Goal: Task Accomplishment & Management: Use online tool/utility

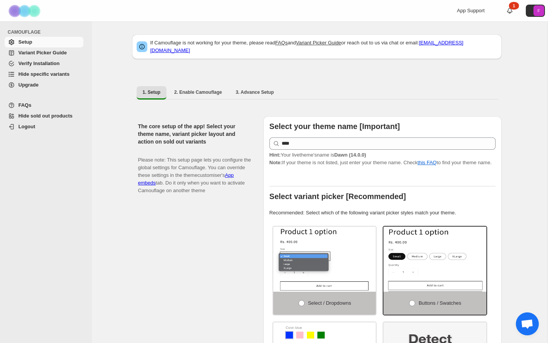
click at [47, 76] on span "Hide specific variants" at bounding box center [43, 74] width 51 height 6
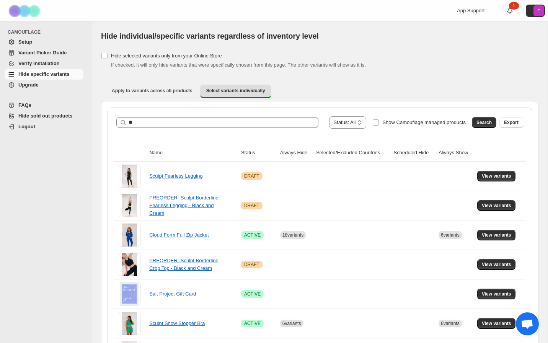
type input "*"
click at [481, 121] on span "Search" at bounding box center [484, 122] width 15 height 6
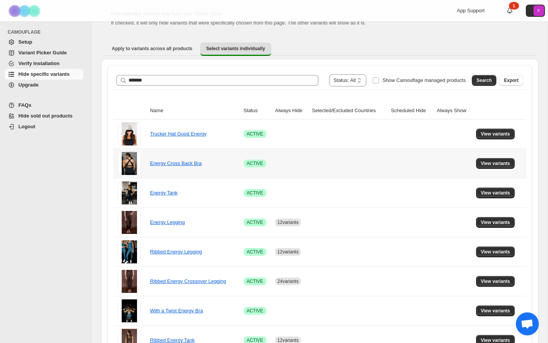
scroll to position [43, 0]
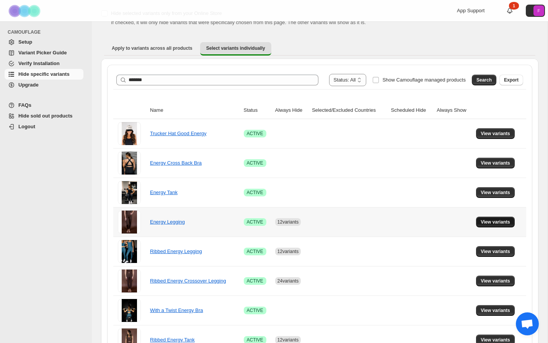
click at [499, 224] on span "View variants" at bounding box center [495, 222] width 29 height 6
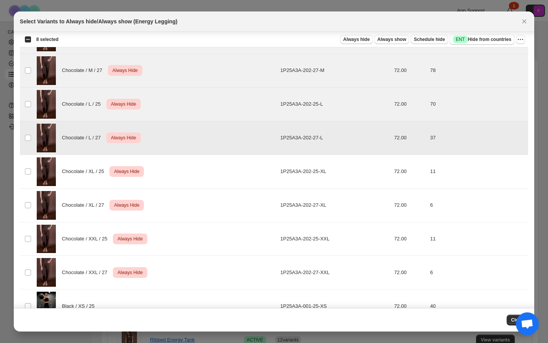
scroll to position [187, 0]
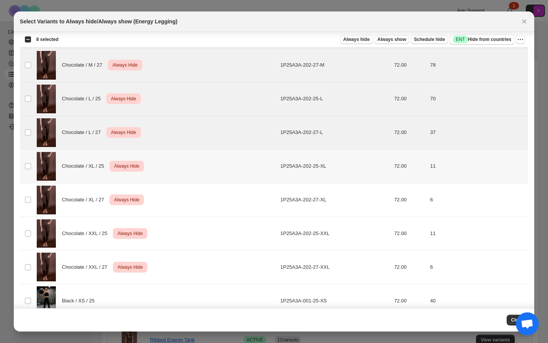
click at [28, 162] on td "Select product variant" at bounding box center [27, 166] width 15 height 34
click at [26, 203] on span ":r6:" at bounding box center [28, 199] width 7 height 7
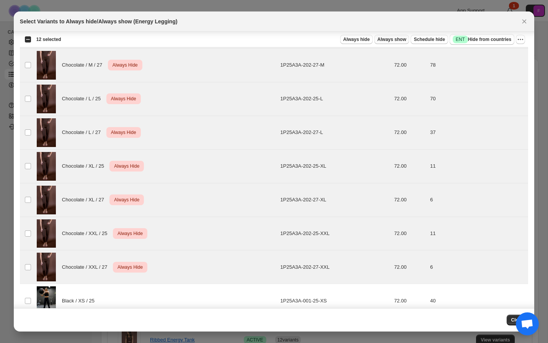
click at [383, 40] on span "Always show" at bounding box center [392, 39] width 29 height 6
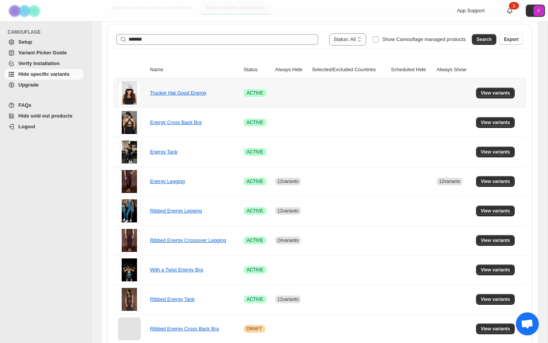
scroll to position [85, 0]
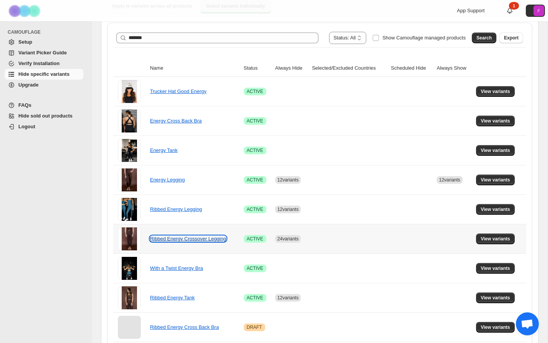
click at [185, 236] on link "Ribbed Energy Crossover Legging" at bounding box center [188, 239] width 76 height 6
click at [492, 240] on span "View variants" at bounding box center [495, 239] width 29 height 6
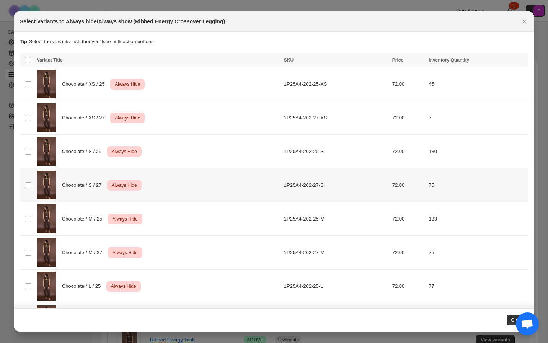
scroll to position [0, 0]
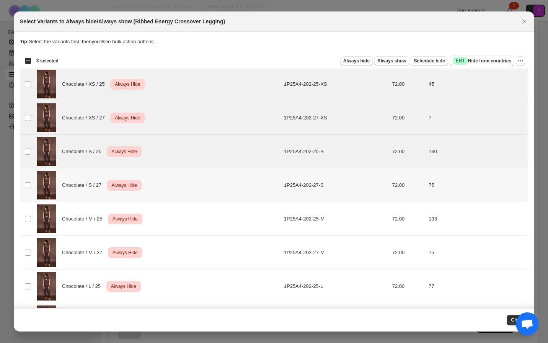
click at [29, 179] on td "Select product variant" at bounding box center [27, 185] width 15 height 34
click at [29, 224] on td "Select product variant" at bounding box center [27, 219] width 15 height 34
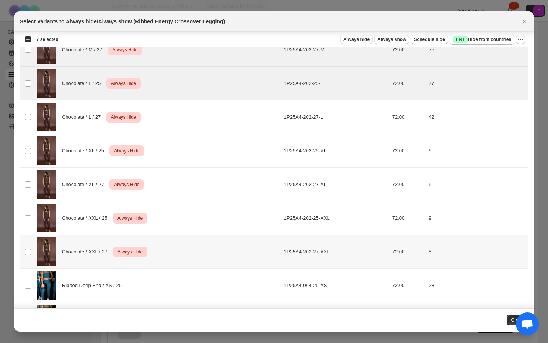
scroll to position [205, 0]
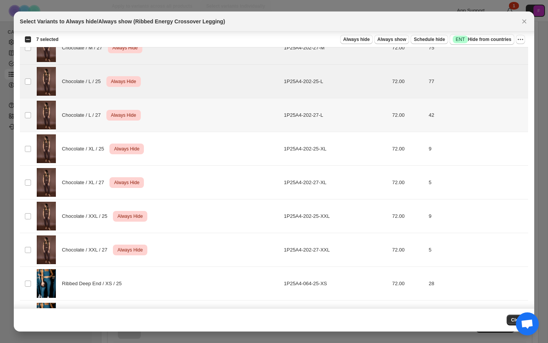
click at [28, 120] on td "Select product variant" at bounding box center [27, 115] width 15 height 34
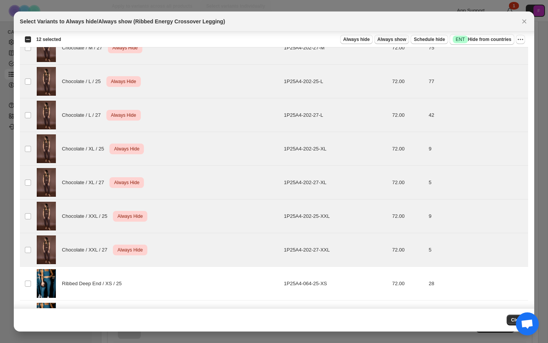
click at [383, 38] on span "Always show" at bounding box center [392, 39] width 29 height 6
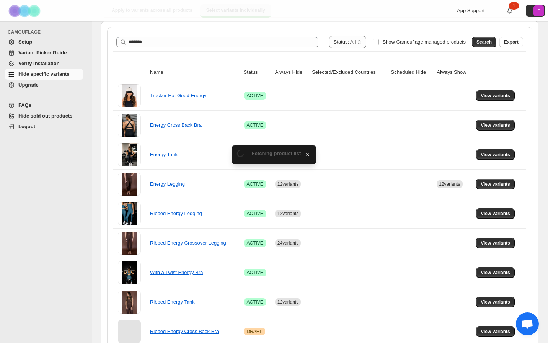
scroll to position [85, 0]
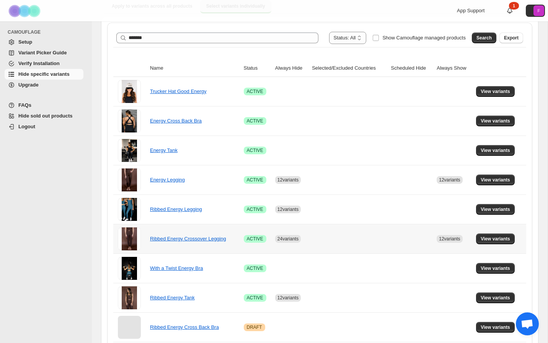
click at [194, 243] on div "Ribbed Energy Crossover Legging" at bounding box center [188, 239] width 77 height 8
click at [502, 237] on span "View variants" at bounding box center [495, 239] width 29 height 6
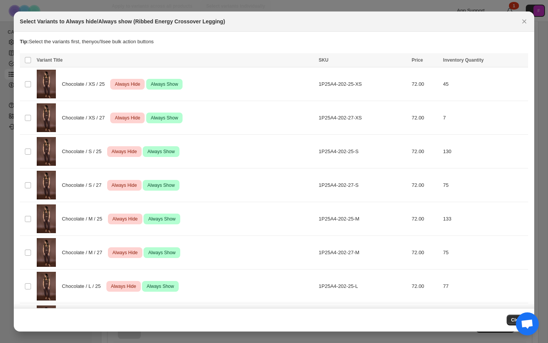
scroll to position [0, 0]
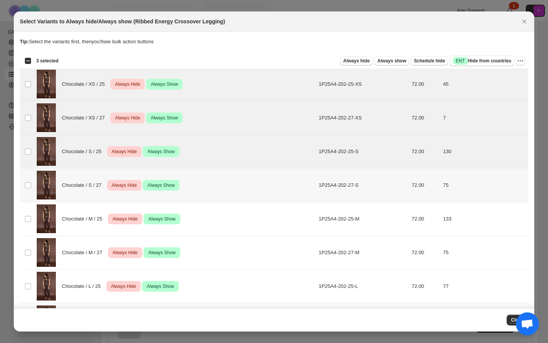
click at [27, 178] on td "Select product variant" at bounding box center [27, 185] width 15 height 34
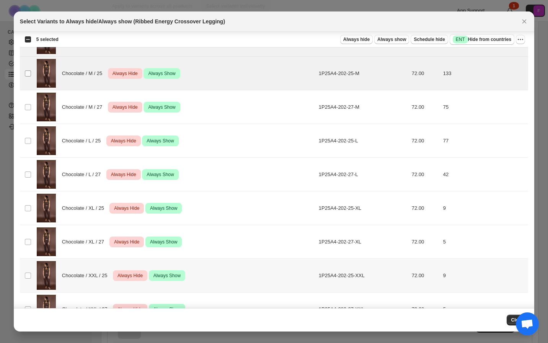
scroll to position [144, 0]
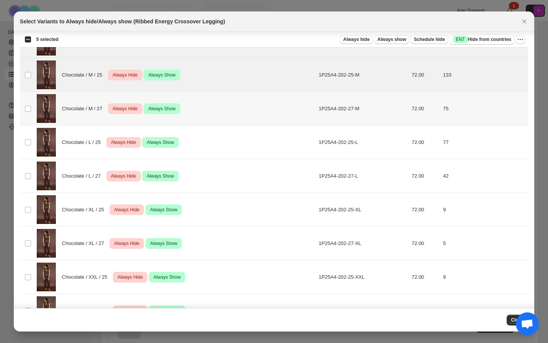
click at [29, 114] on td "Select product variant" at bounding box center [27, 109] width 15 height 34
click at [28, 150] on td "Select product variant" at bounding box center [27, 143] width 15 height 34
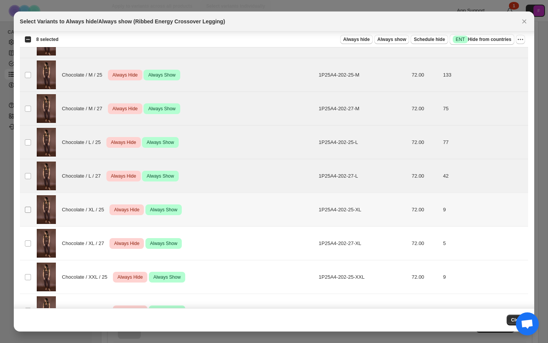
click at [27, 206] on span ":r3g:" at bounding box center [28, 209] width 7 height 7
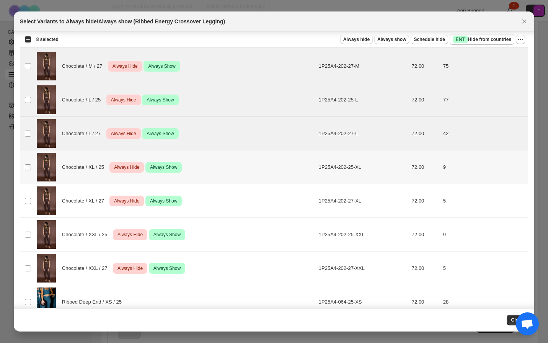
scroll to position [191, 0]
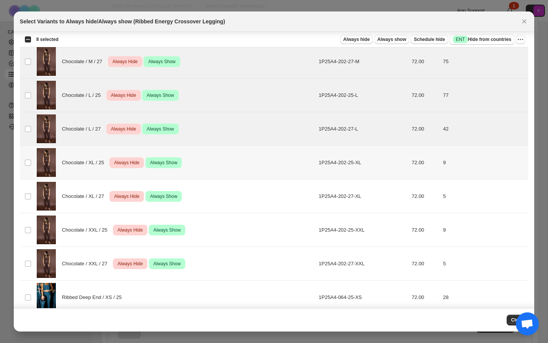
click at [29, 166] on td "Select product variant" at bounding box center [27, 163] width 15 height 34
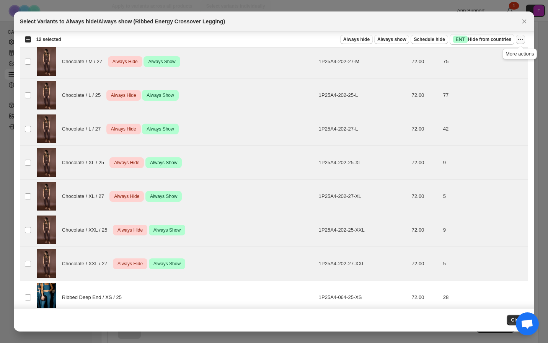
click at [521, 40] on icon "More actions" at bounding box center [521, 40] width 8 height 8
click at [493, 65] on span "Undo always show" at bounding box center [485, 68] width 41 height 6
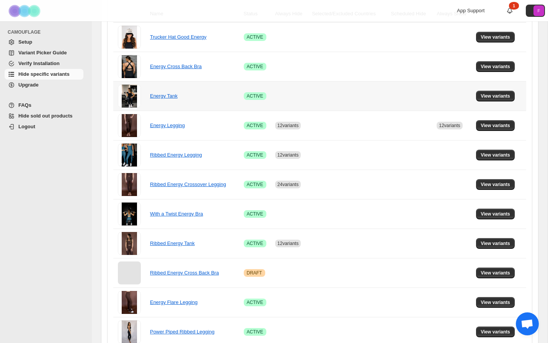
scroll to position [142, 0]
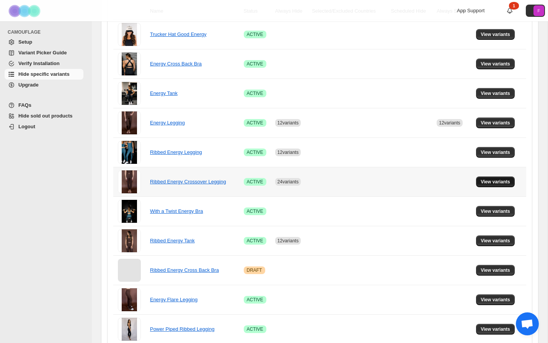
click at [486, 185] on button "View variants" at bounding box center [495, 182] width 39 height 11
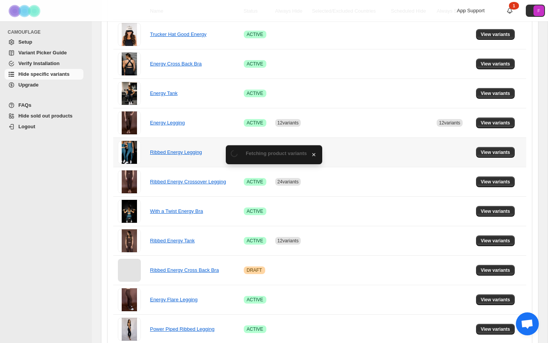
scroll to position [0, 0]
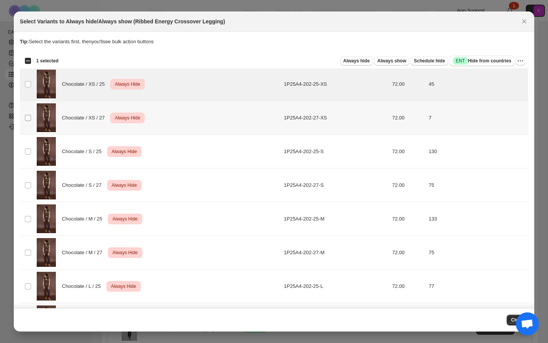
click at [25, 116] on span ":r5h:" at bounding box center [28, 117] width 7 height 7
click at [26, 154] on span ":r5h:" at bounding box center [28, 151] width 7 height 7
click at [29, 189] on td "Select product variant" at bounding box center [27, 185] width 15 height 34
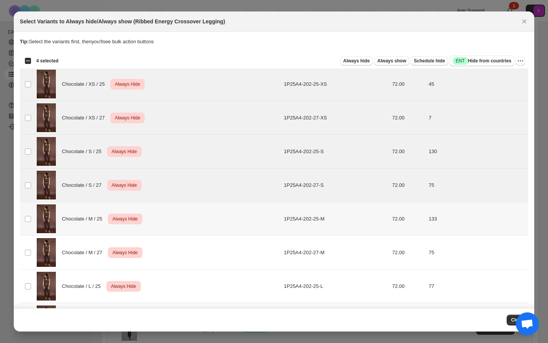
click at [29, 222] on td "Select product variant" at bounding box center [27, 219] width 15 height 34
click at [29, 249] on td "Select product variant" at bounding box center [27, 253] width 15 height 34
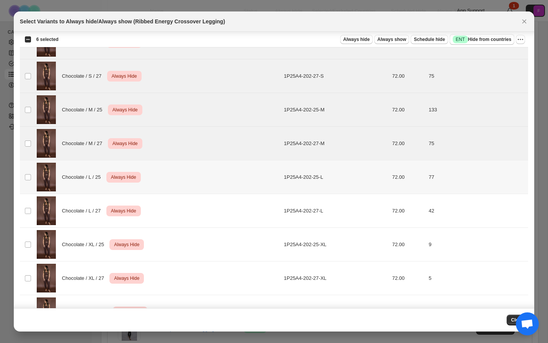
scroll to position [117, 0]
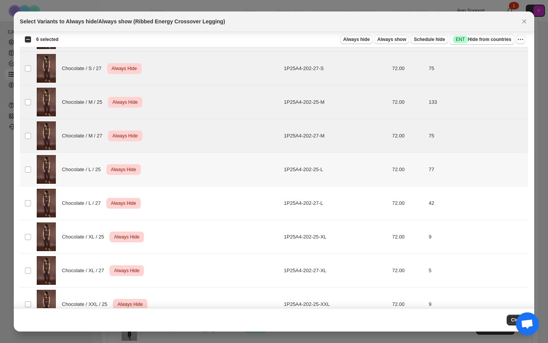
click at [29, 173] on td "Select product variant" at bounding box center [27, 170] width 15 height 34
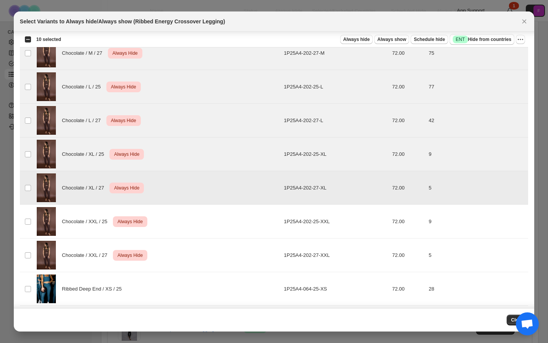
scroll to position [202, 0]
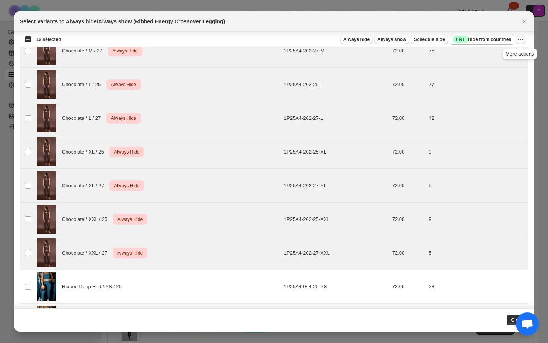
click at [520, 43] on icon "More actions" at bounding box center [521, 40] width 8 height 8
click at [511, 53] on span "Undo always hide" at bounding box center [493, 55] width 56 height 8
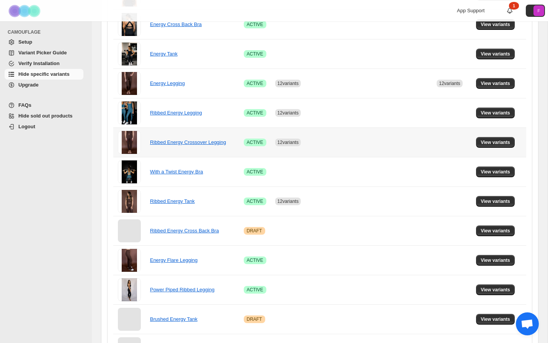
scroll to position [184, 0]
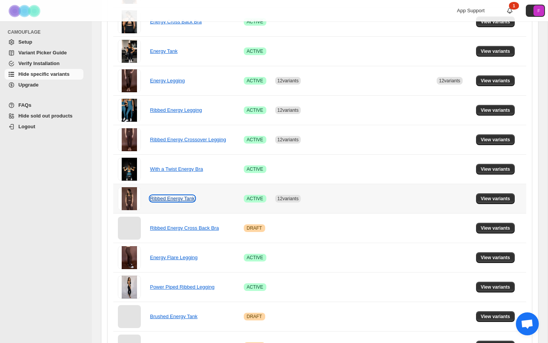
click at [178, 200] on link "Ribbed Energy Tank" at bounding box center [172, 199] width 45 height 6
click at [493, 198] on span "View variants" at bounding box center [495, 199] width 29 height 6
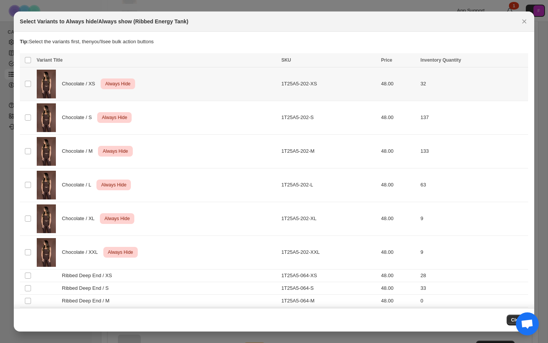
click at [31, 84] on td "Select product variant" at bounding box center [27, 84] width 15 height 34
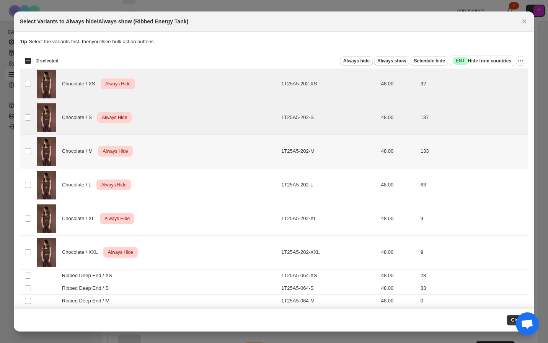
click at [27, 147] on td "Select product variant" at bounding box center [27, 151] width 15 height 34
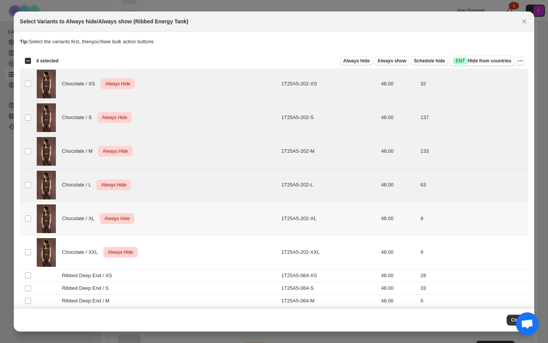
click at [28, 213] on td "Select product variant" at bounding box center [27, 219] width 15 height 34
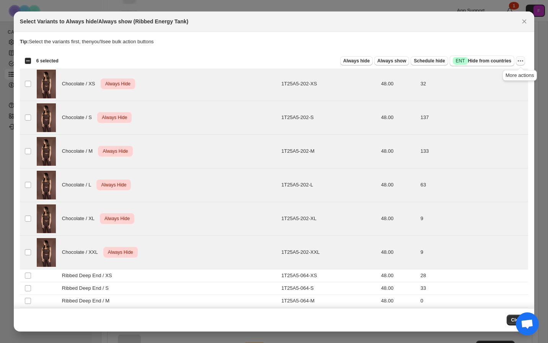
click at [520, 62] on icon "More actions" at bounding box center [521, 61] width 8 height 8
click at [500, 78] on span "Undo always hide" at bounding box center [484, 76] width 39 height 6
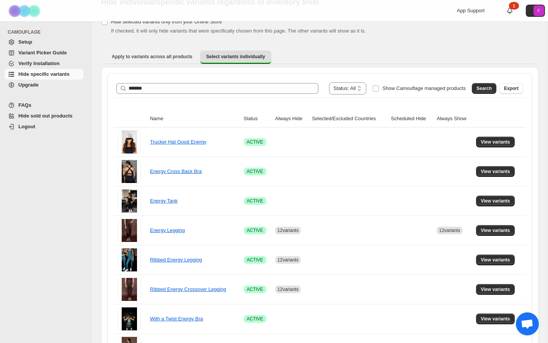
scroll to position [0, 0]
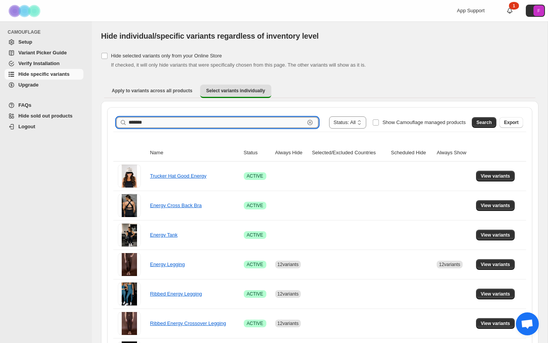
click at [186, 125] on input "******" at bounding box center [217, 122] width 176 height 11
type input "*"
click at [489, 126] on button "Search" at bounding box center [484, 122] width 25 height 11
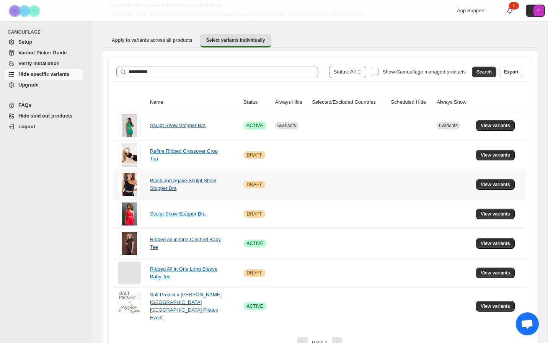
scroll to position [60, 0]
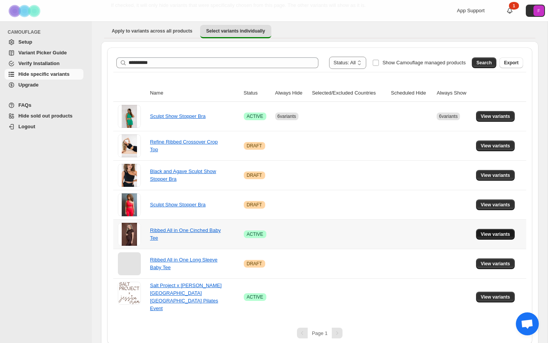
click at [484, 237] on span "View variants" at bounding box center [495, 234] width 29 height 6
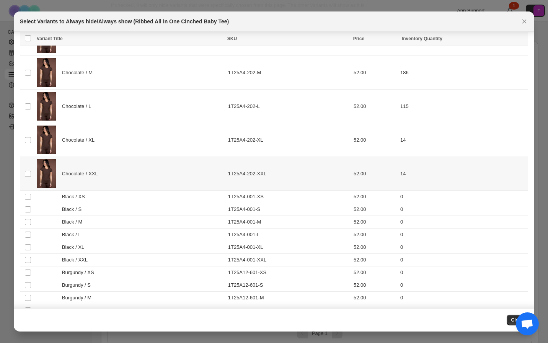
scroll to position [119, 0]
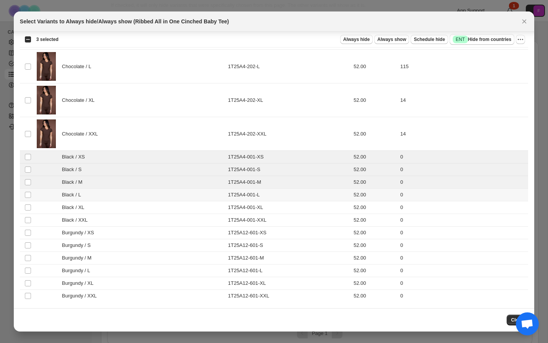
click at [27, 191] on td "Select product variant" at bounding box center [27, 195] width 15 height 13
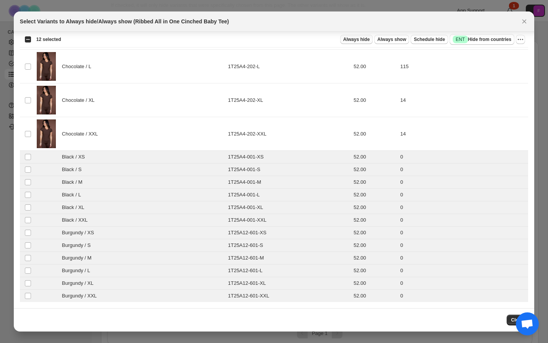
click at [352, 43] on button "Always hide" at bounding box center [356, 39] width 33 height 9
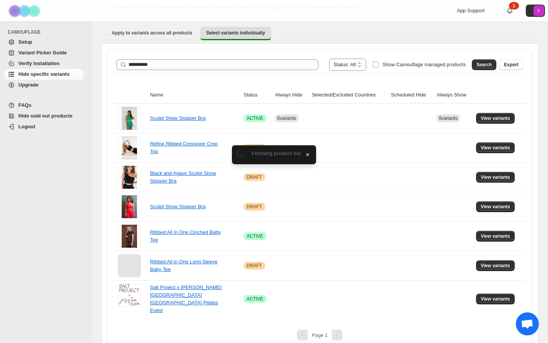
scroll to position [60, 0]
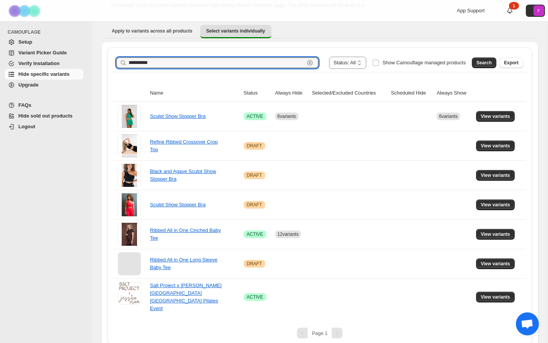
drag, startPoint x: 186, startPoint y: 60, endPoint x: 111, endPoint y: 63, distance: 74.3
click at [112, 63] on div "**********" at bounding box center [319, 195] width 425 height 297
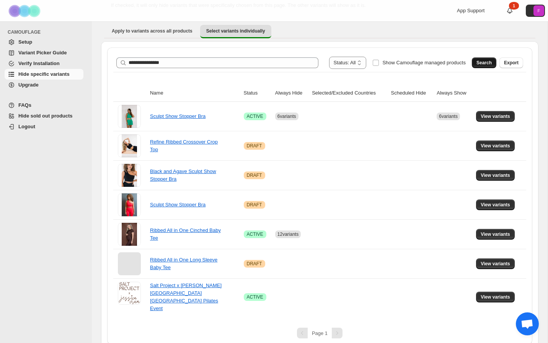
click at [484, 67] on button "Search" at bounding box center [484, 62] width 25 height 11
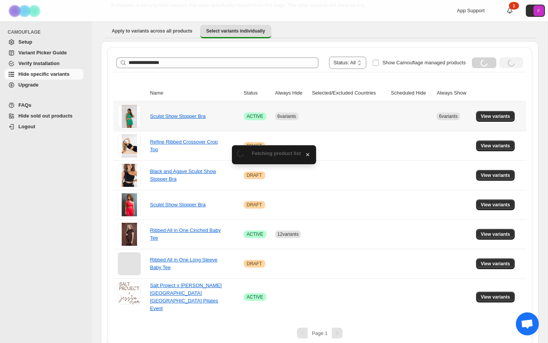
scroll to position [0, 0]
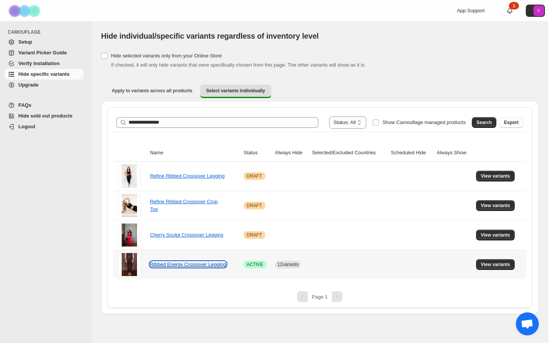
click at [171, 262] on link "Ribbed Energy Crossover Legging" at bounding box center [188, 265] width 76 height 6
click at [501, 267] on span "View variants" at bounding box center [495, 265] width 29 height 6
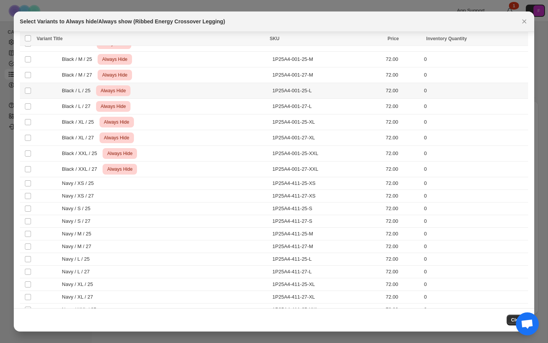
scroll to position [914, 0]
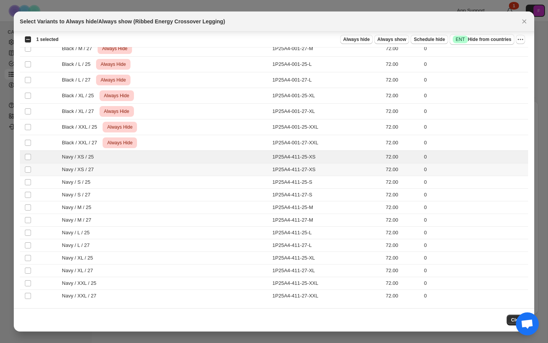
click at [26, 165] on td "Select product variant" at bounding box center [27, 170] width 15 height 13
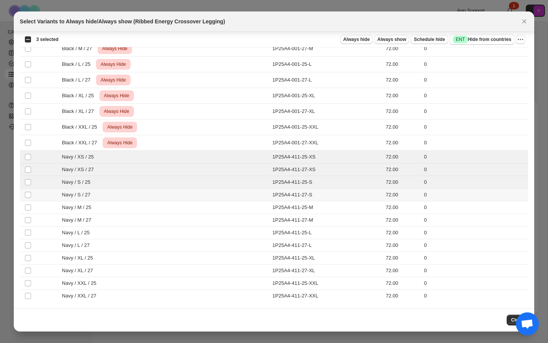
click at [26, 191] on td "Select product variant" at bounding box center [27, 195] width 15 height 13
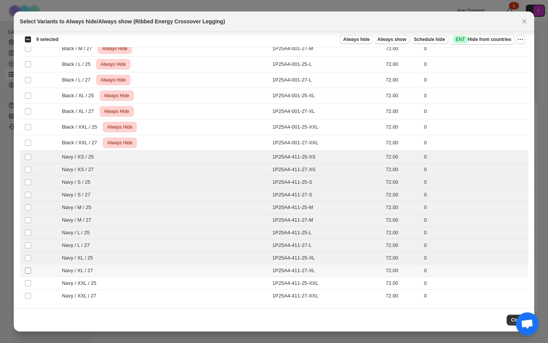
click at [28, 267] on span ":r9q:" at bounding box center [28, 270] width 7 height 7
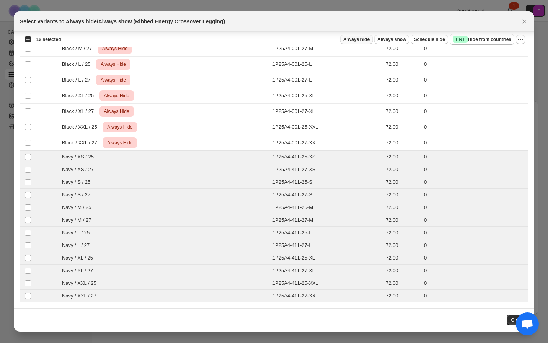
click at [363, 40] on span "Always hide" at bounding box center [356, 39] width 26 height 6
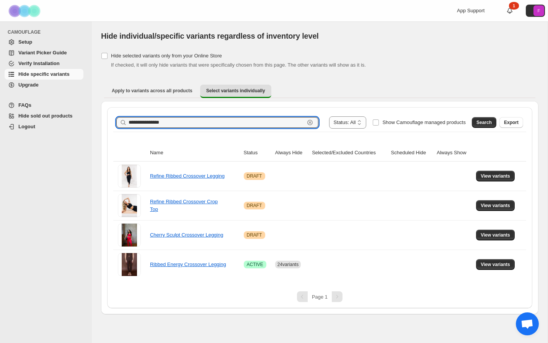
drag, startPoint x: 179, startPoint y: 123, endPoint x: 114, endPoint y: 123, distance: 64.7
click at [114, 123] on div "**********" at bounding box center [319, 122] width 413 height 18
type input "**********"
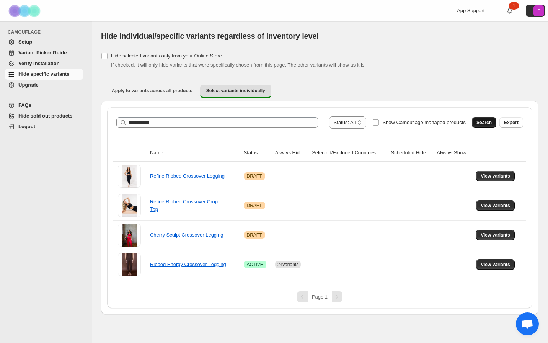
click at [478, 127] on button "Search" at bounding box center [484, 122] width 25 height 11
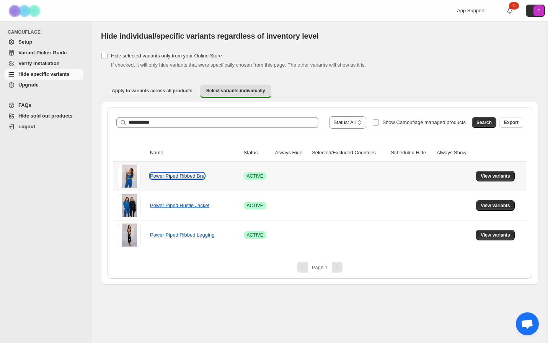
click at [183, 176] on link "Power Piped Ribbed Bra" at bounding box center [177, 176] width 54 height 6
click at [495, 174] on span "View variants" at bounding box center [495, 176] width 29 height 6
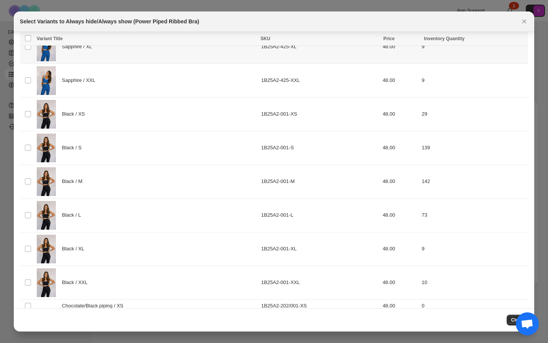
scroll to position [245, 0]
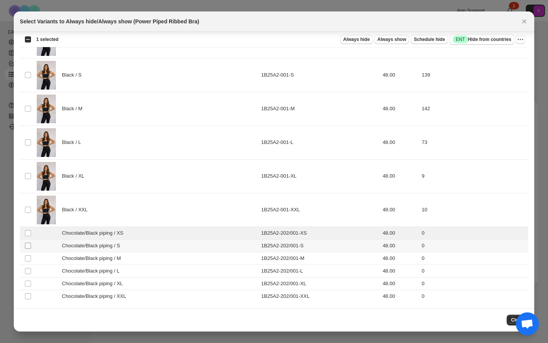
click at [26, 242] on span ":rbs:" at bounding box center [28, 245] width 7 height 7
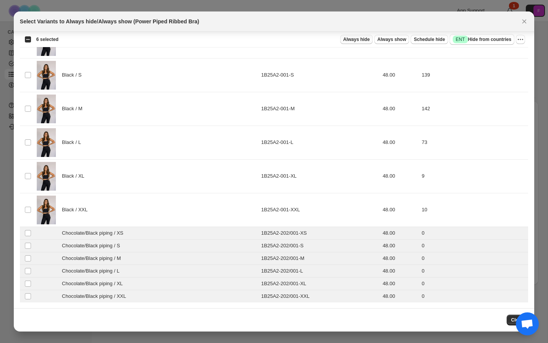
click at [356, 42] on span "Always hide" at bounding box center [356, 39] width 26 height 6
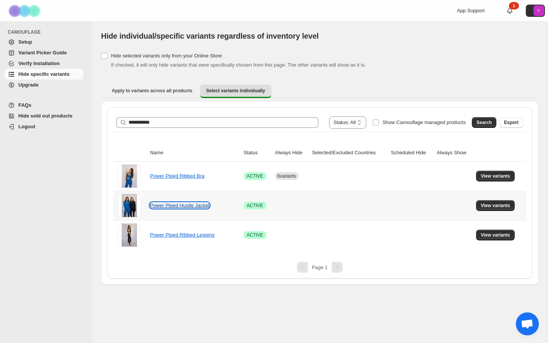
click at [189, 208] on link "Power Piped Hustle Jacket" at bounding box center [179, 206] width 59 height 6
click at [484, 206] on span "View variants" at bounding box center [495, 206] width 29 height 6
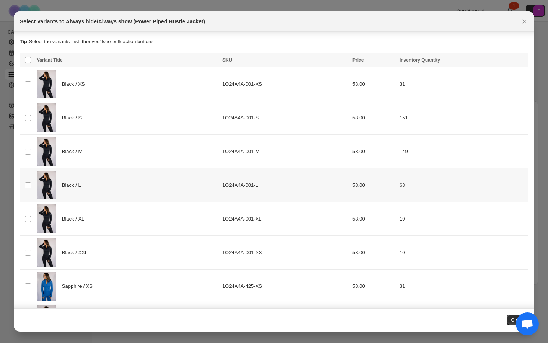
scroll to position [169, 0]
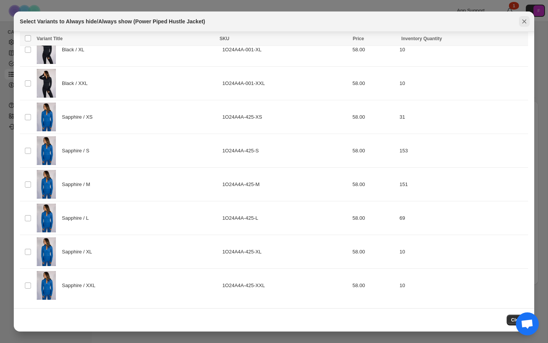
click at [522, 24] on icon "Close" at bounding box center [525, 22] width 8 height 8
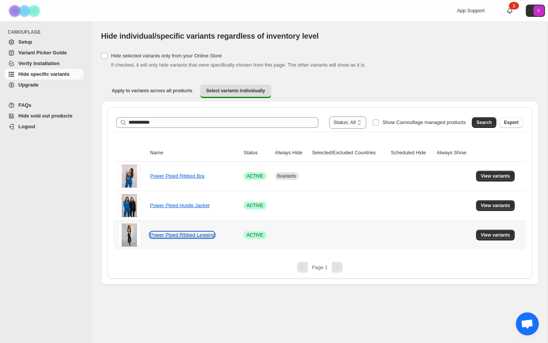
click at [198, 232] on link "Power Piped Ribbed Legging" at bounding box center [182, 235] width 64 height 6
click at [486, 238] on span "View variants" at bounding box center [495, 235] width 29 height 6
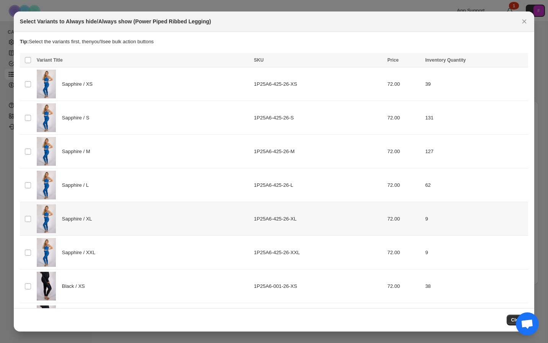
scroll to position [245, 0]
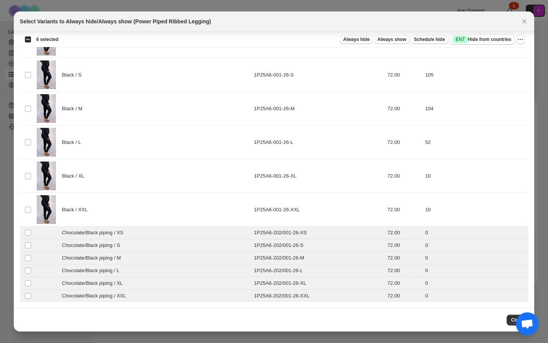
click at [352, 42] on span "Always hide" at bounding box center [356, 39] width 26 height 6
